Goal: Check status: Check status

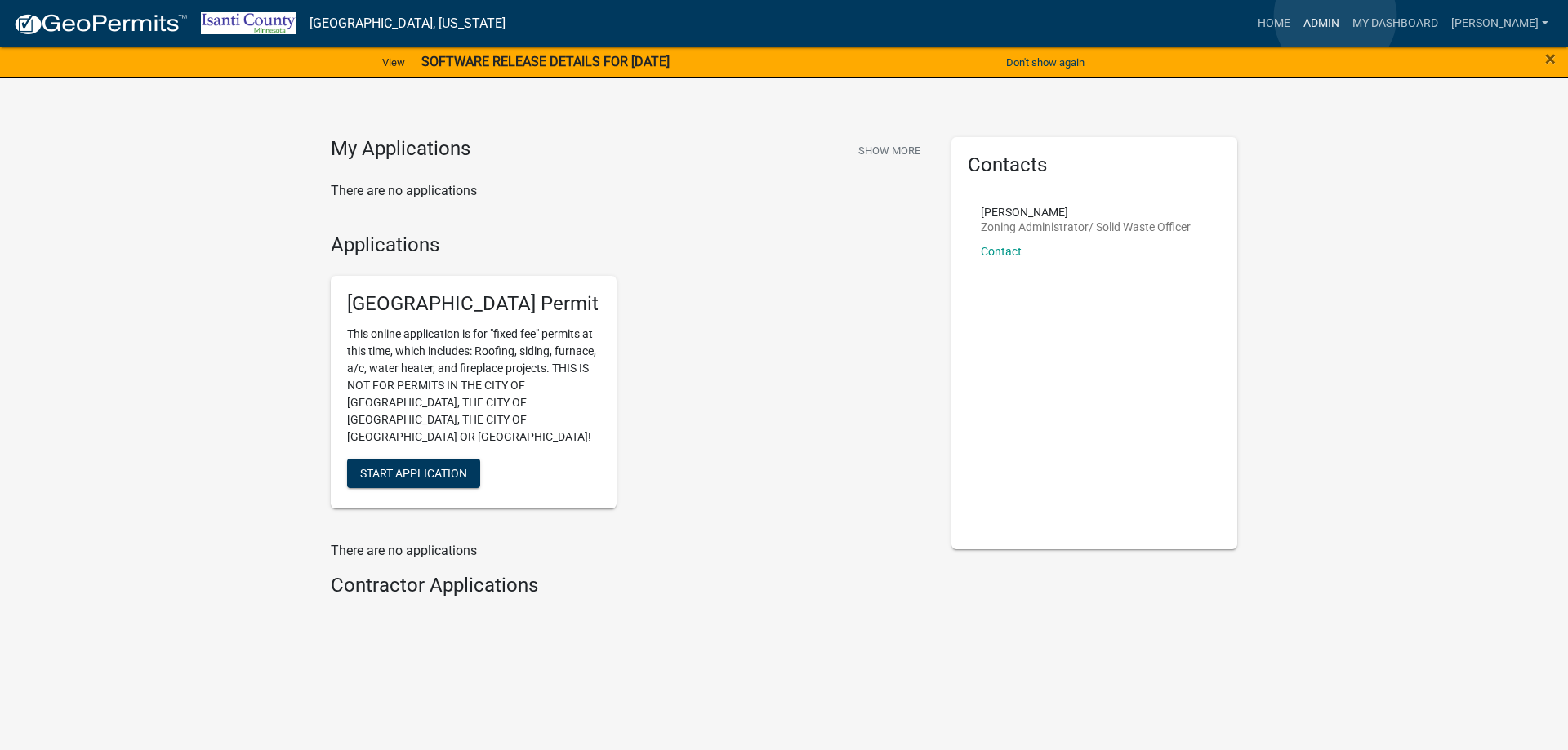
click at [1336, 16] on link "Admin" at bounding box center [1321, 23] width 49 height 31
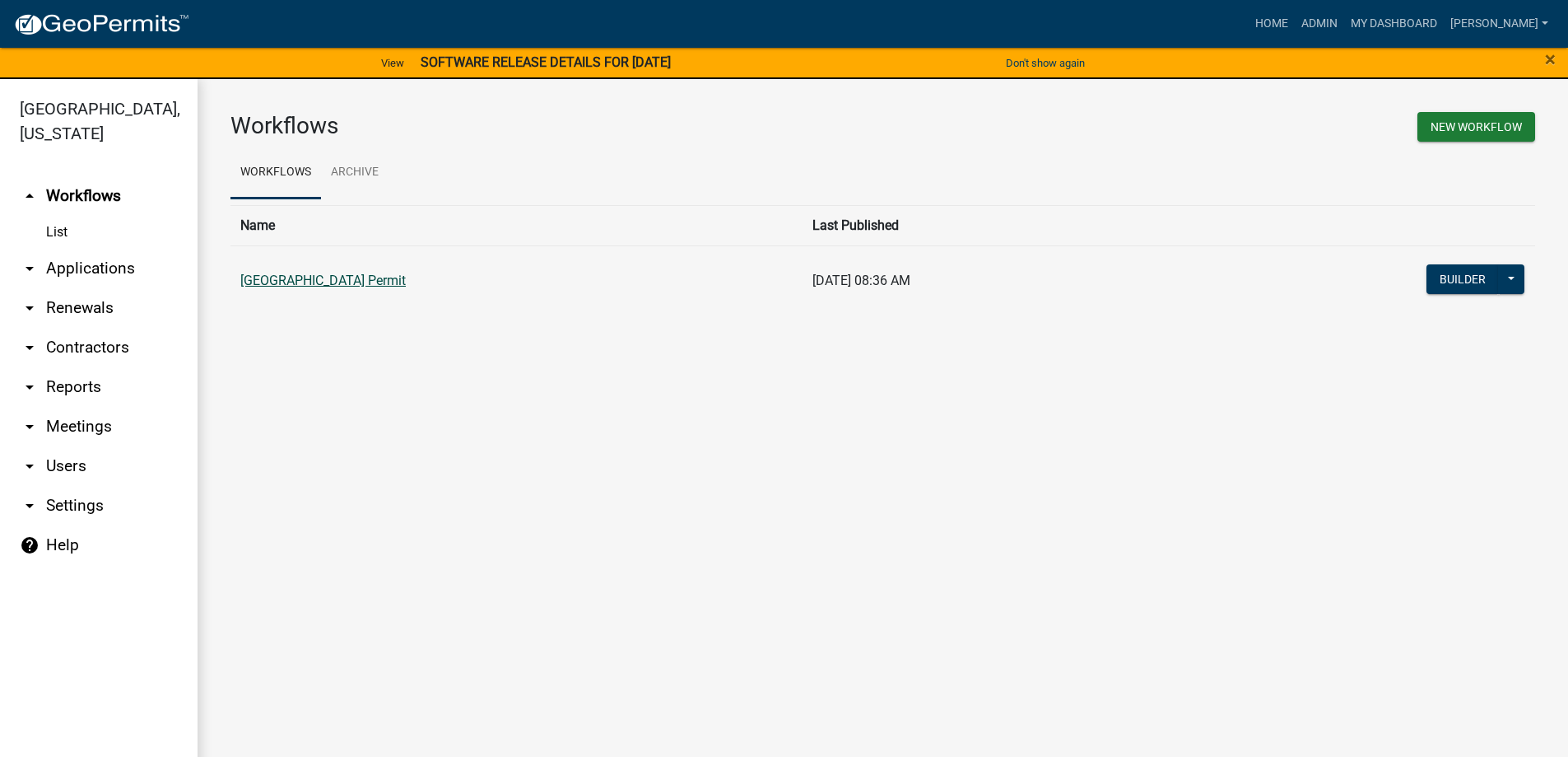
click at [395, 278] on link "[GEOGRAPHIC_DATA] Permit" at bounding box center [323, 280] width 166 height 15
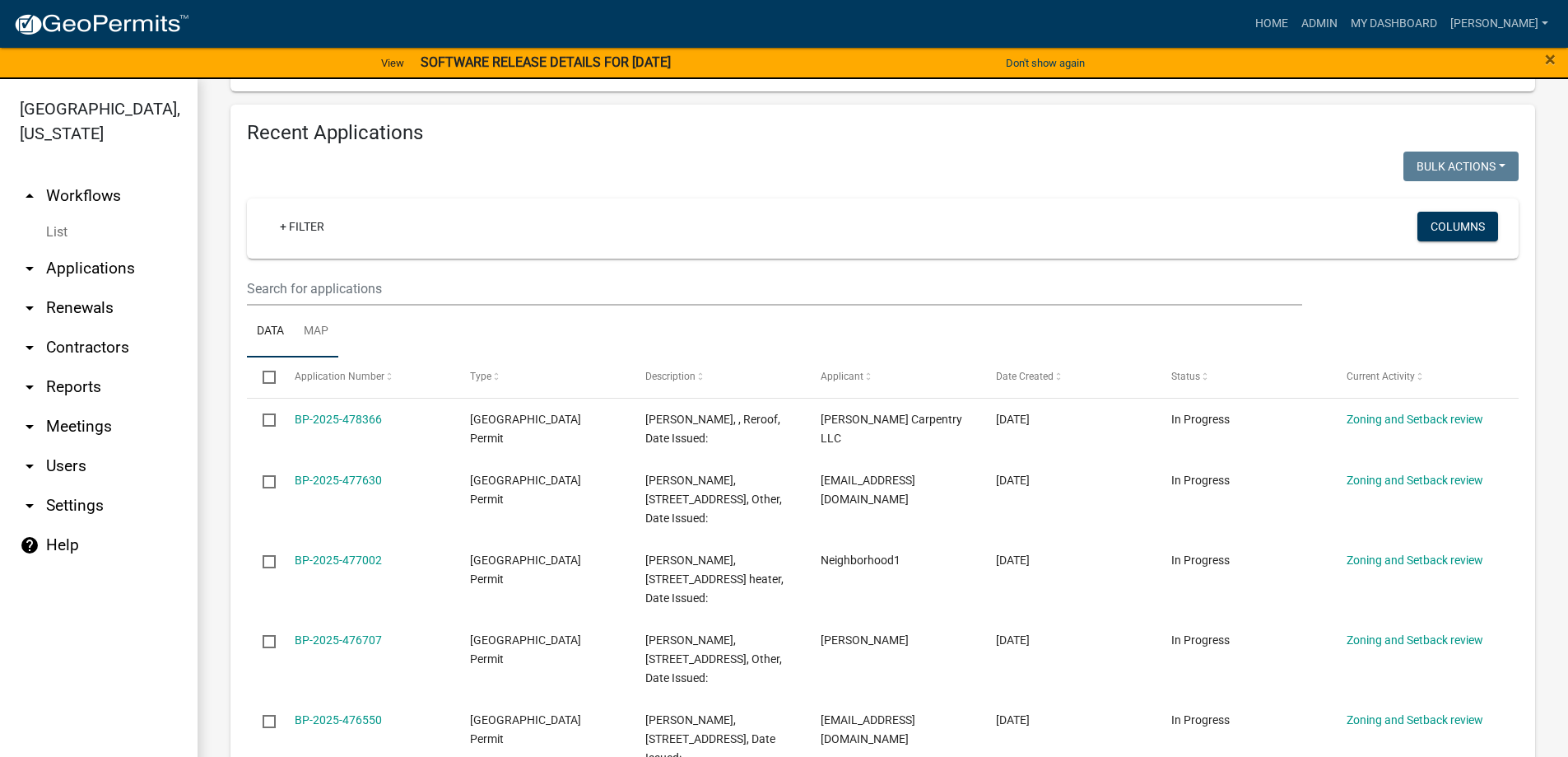
scroll to position [1143, 0]
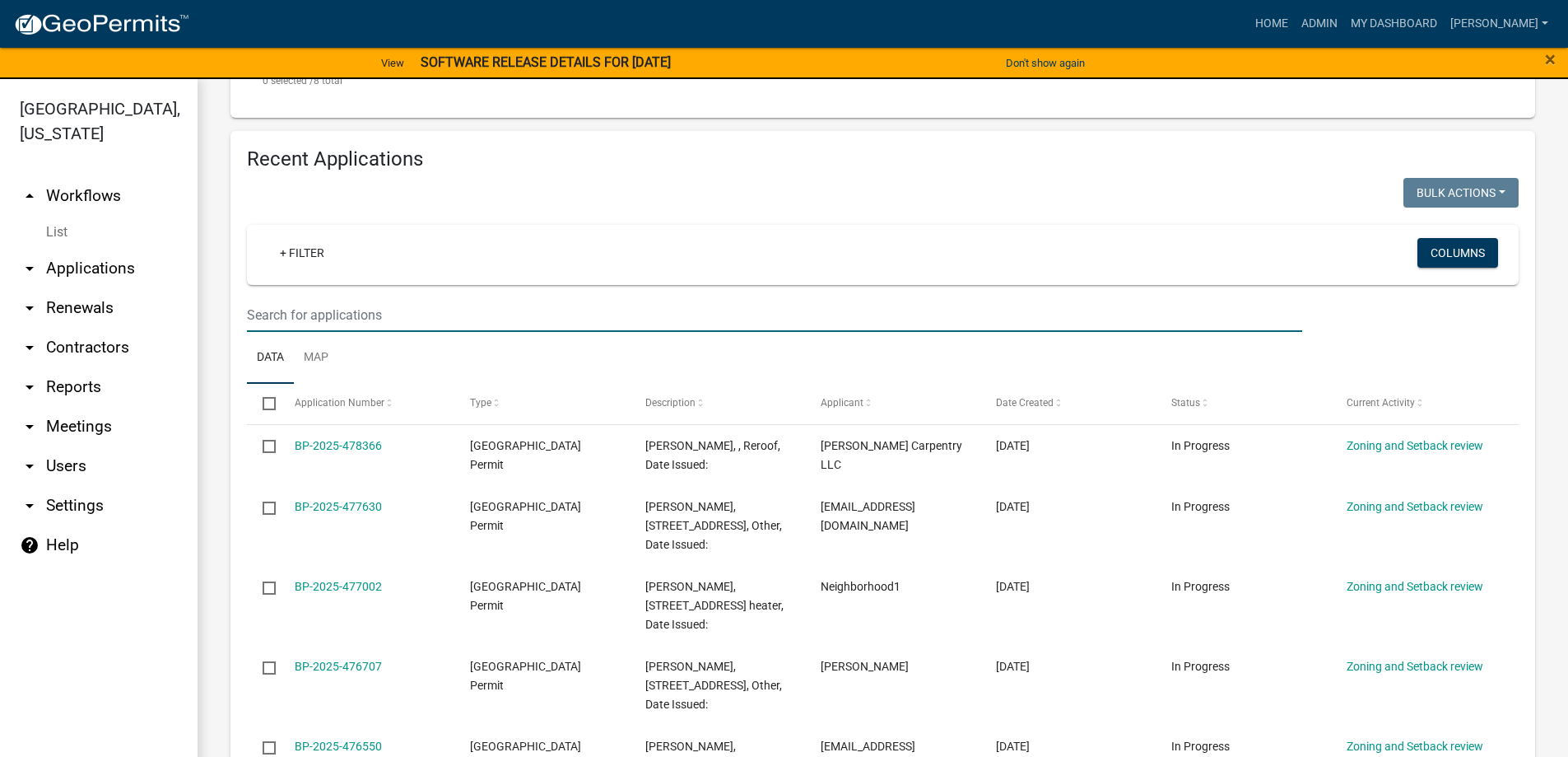
click at [308, 320] on input "text" at bounding box center [775, 315] width 1056 height 33
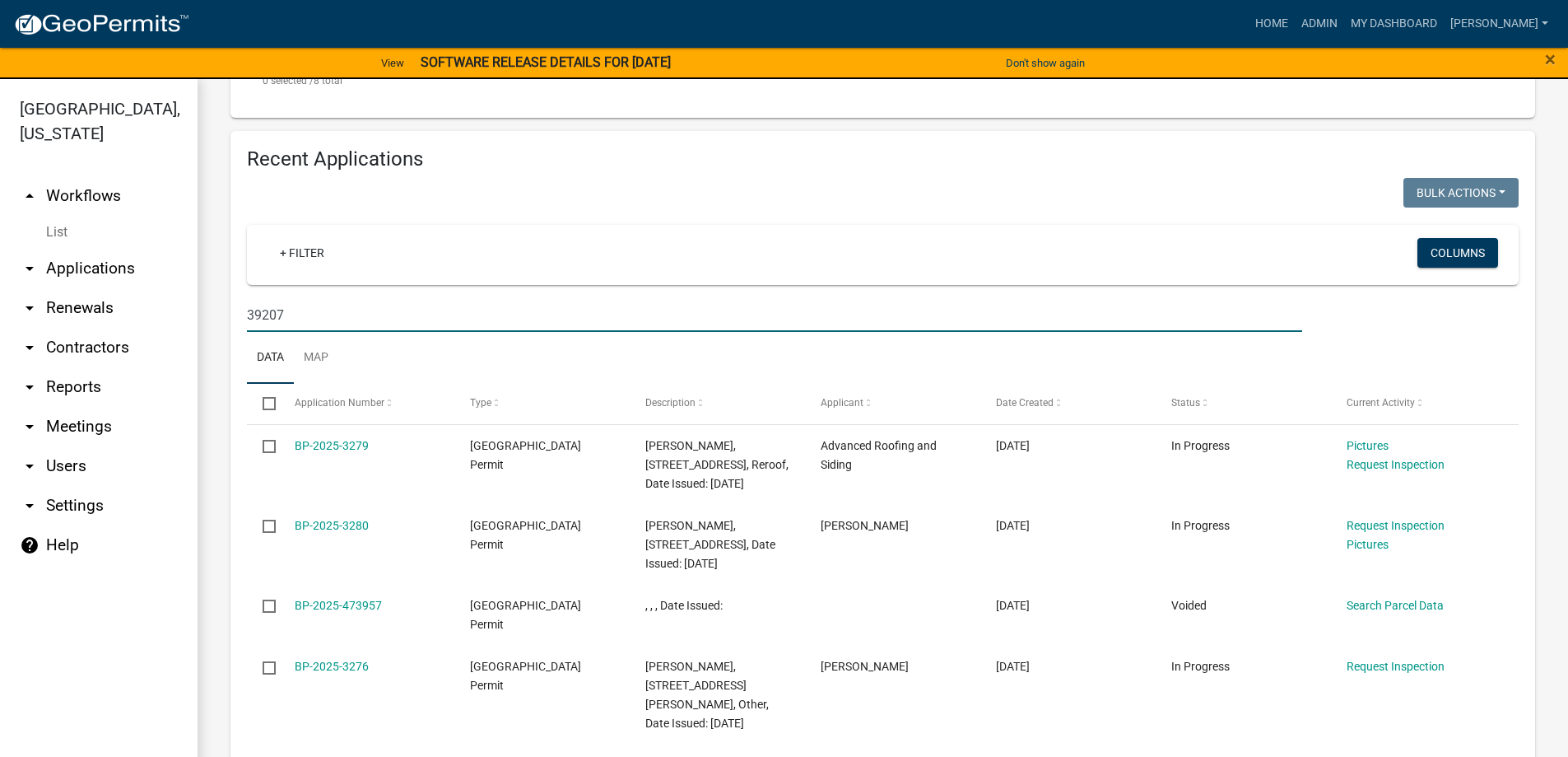
type input "39207"
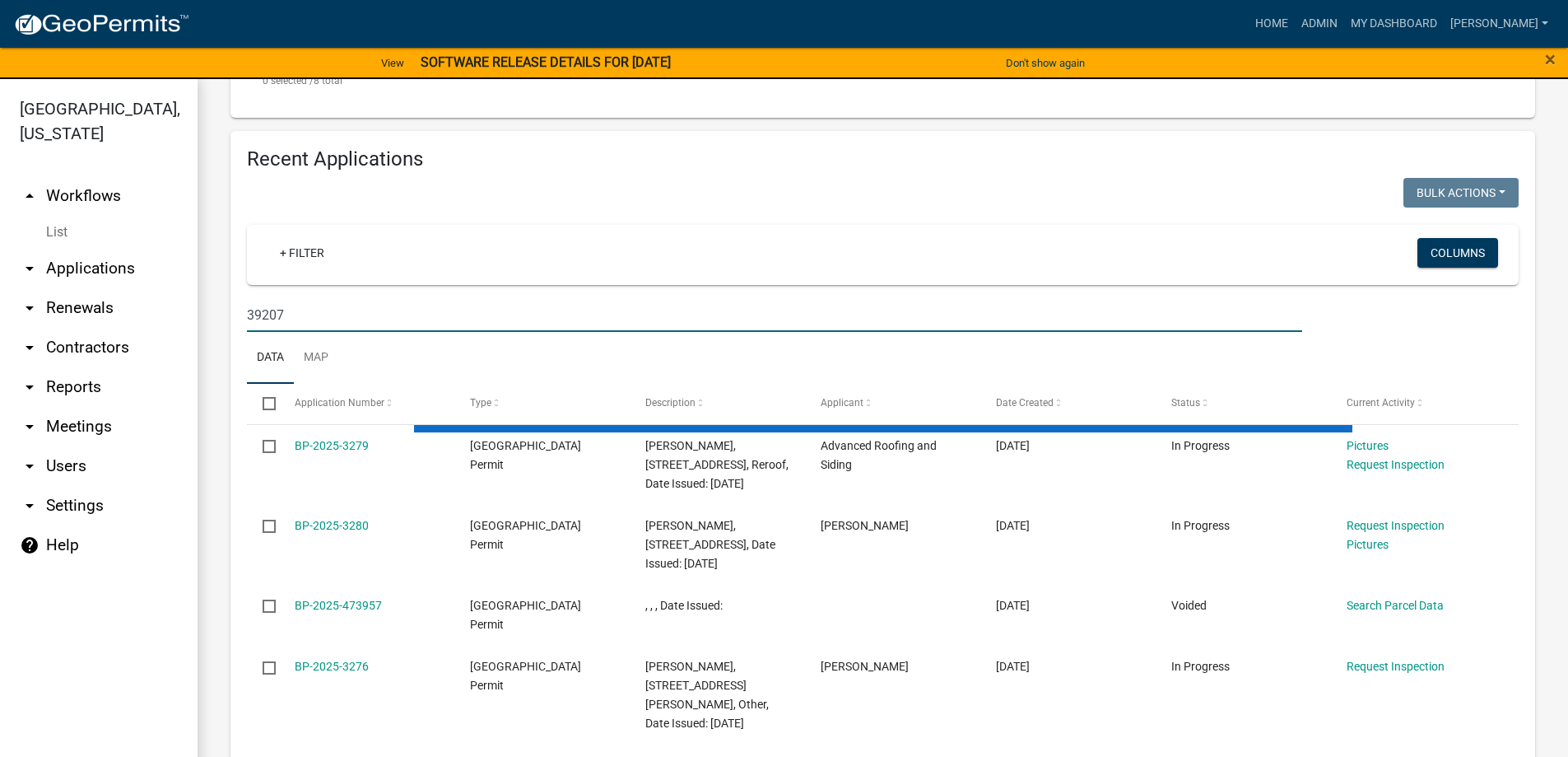
scroll to position [1028, 0]
